Goal: Task Accomplishment & Management: Manage account settings

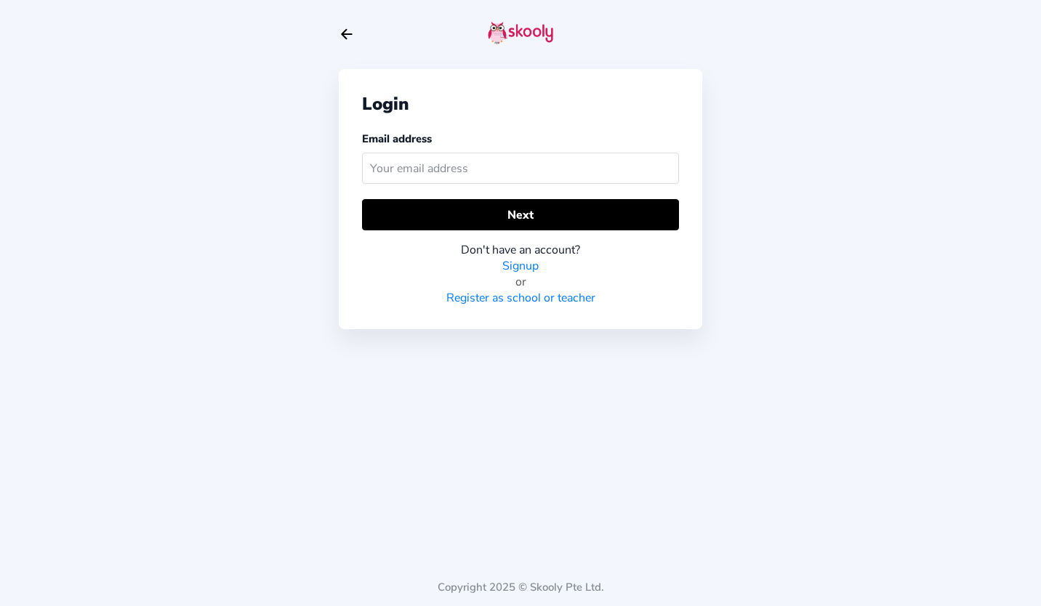
click at [502, 169] on input "text" at bounding box center [520, 168] width 317 height 31
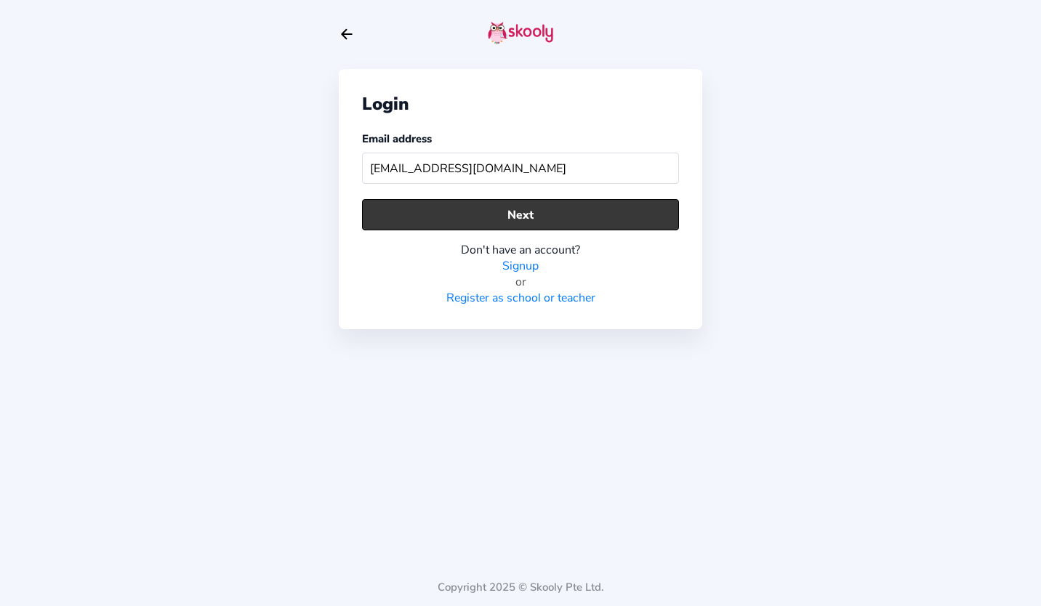
type input "twyeo@alpine-preschool.com"
click at [497, 220] on button "Next" at bounding box center [520, 214] width 317 height 31
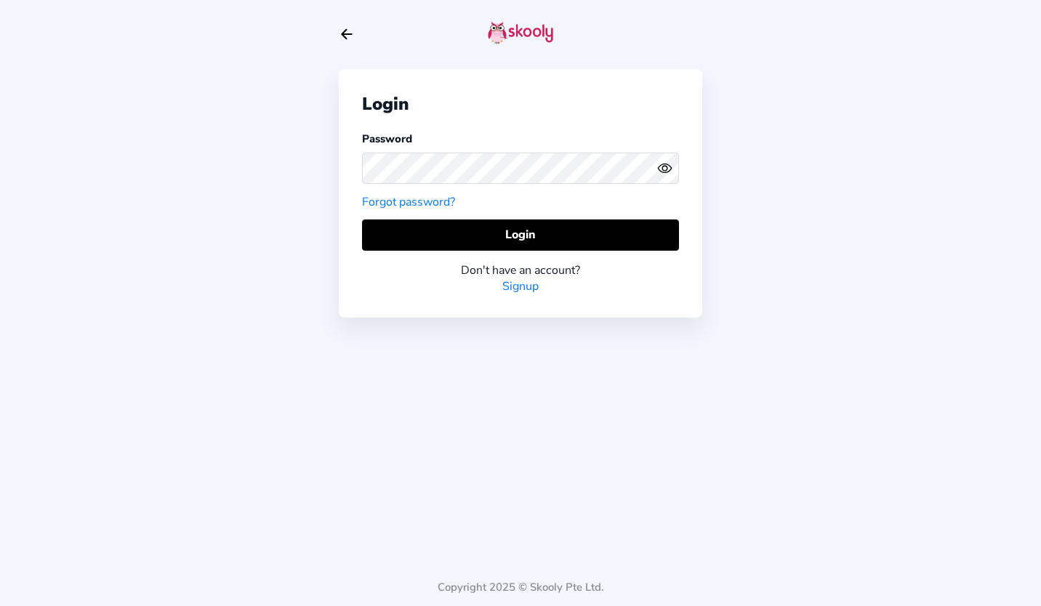
click at [549, 151] on div at bounding box center [520, 168] width 317 height 43
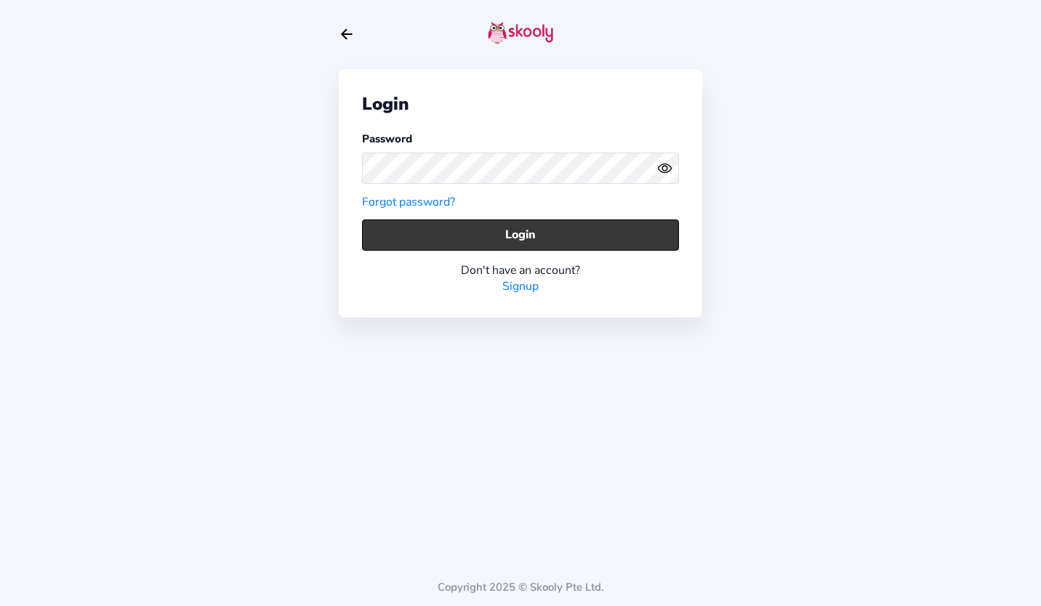
click at [513, 239] on button "Login" at bounding box center [520, 235] width 317 height 31
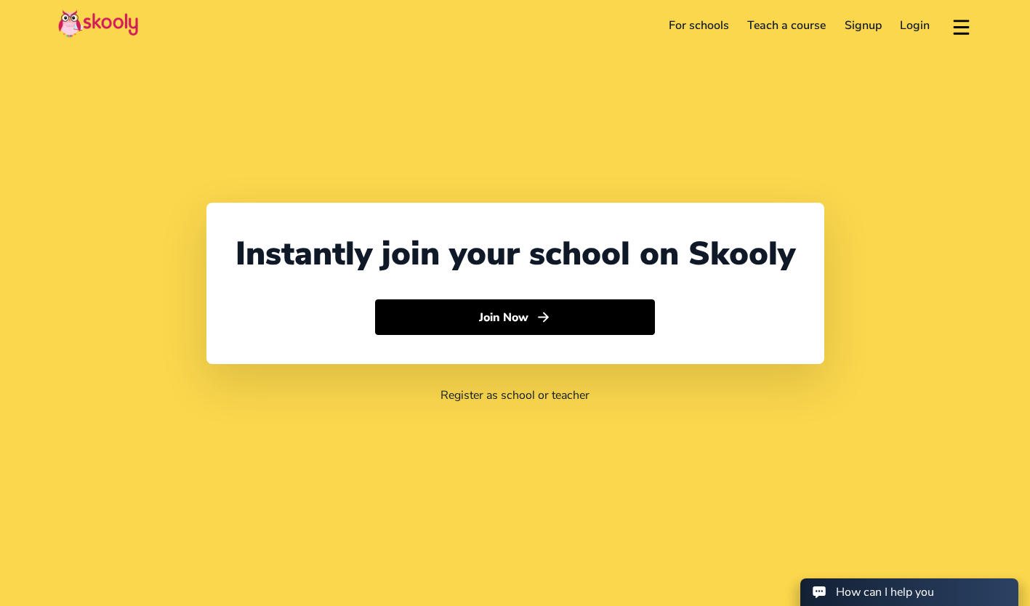
select select "60"
select select "[GEOGRAPHIC_DATA]"
select select "[GEOGRAPHIC_DATA]/Kuala_Lumpur"
click at [939, 9] on header "For schools Teach a course Signup Login Download app Contact support English" at bounding box center [515, 25] width 1030 height 51
click at [905, 27] on link "Login" at bounding box center [916, 25] width 49 height 23
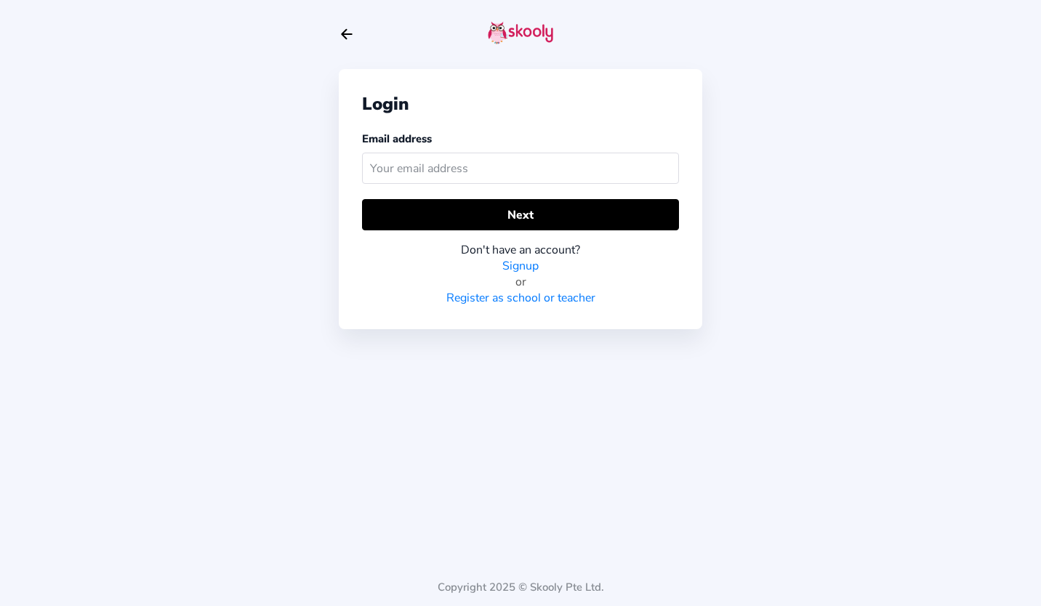
click at [431, 168] on input "text" at bounding box center [520, 168] width 317 height 31
type input "admin@alpine-preschool.com"
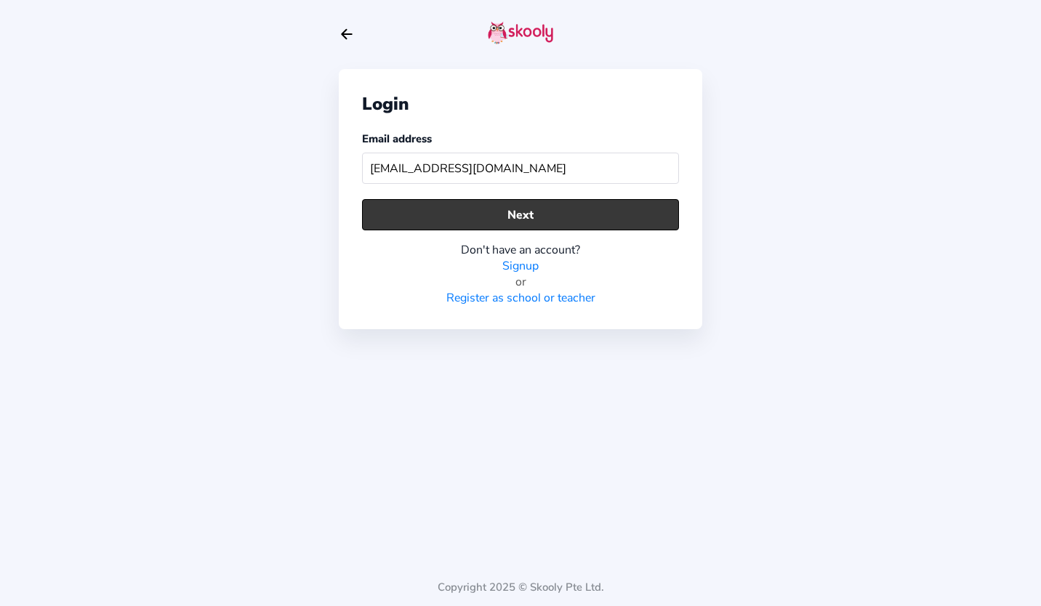
click at [488, 219] on button "Next" at bounding box center [520, 214] width 317 height 31
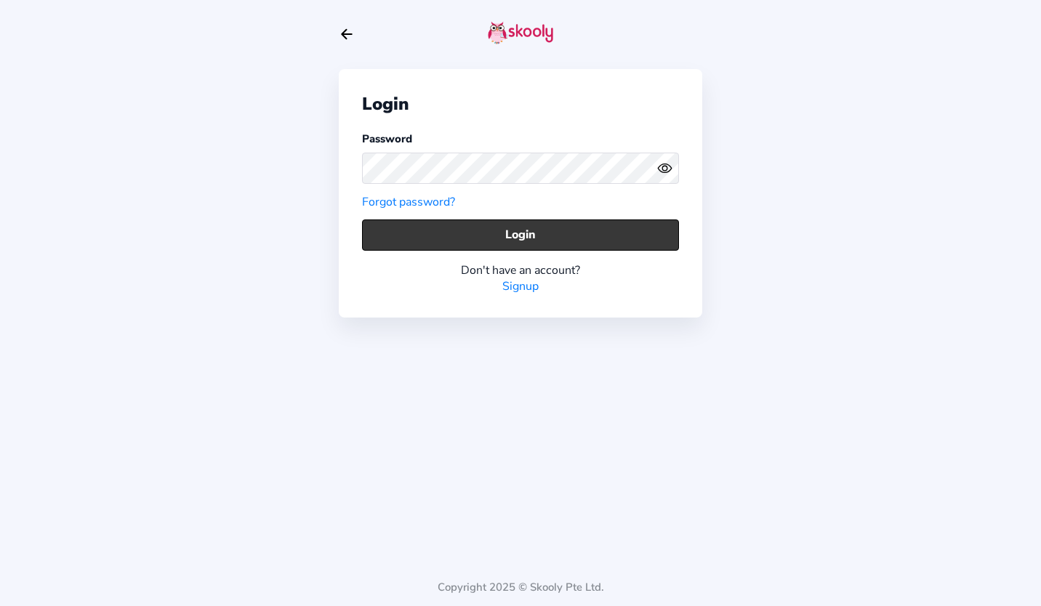
click at [513, 234] on button "Login" at bounding box center [520, 235] width 317 height 31
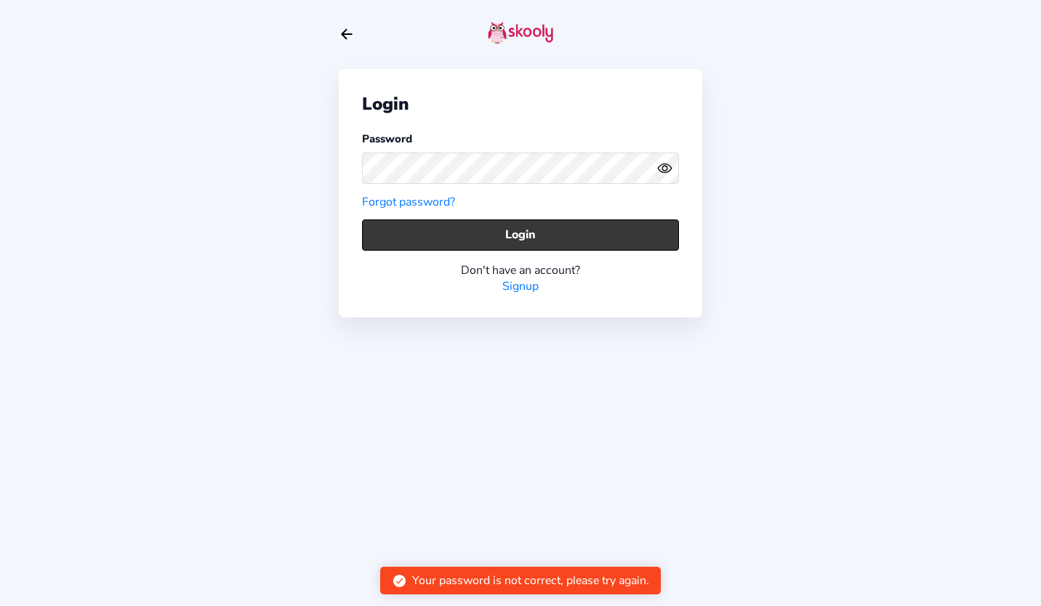
click at [551, 231] on button "Login" at bounding box center [520, 235] width 317 height 31
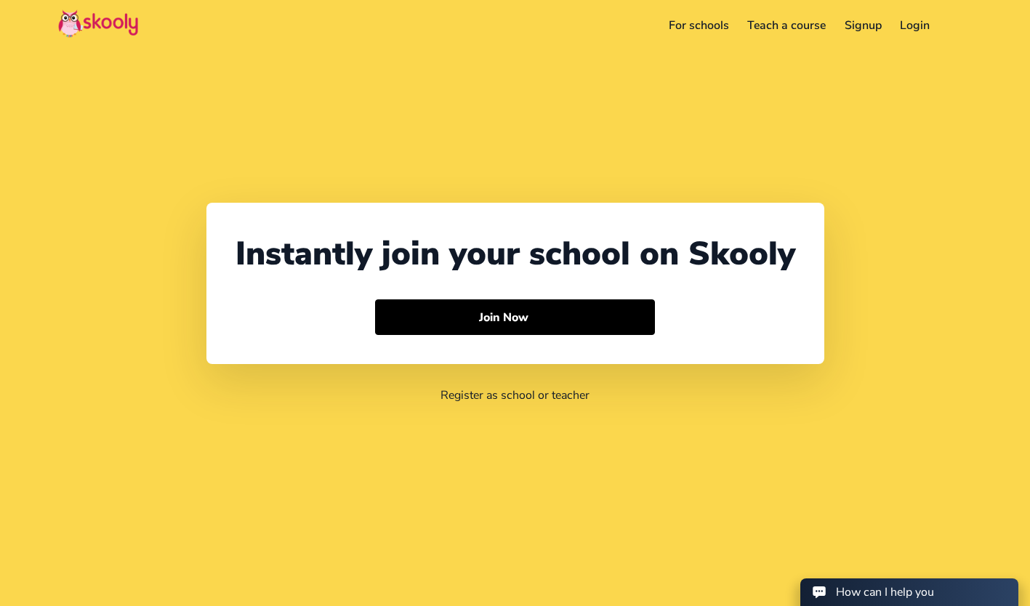
select select "60"
select select "[GEOGRAPHIC_DATA]"
select select "[GEOGRAPHIC_DATA]/Kuala_Lumpur"
